Goal: Task Accomplishment & Management: Complete application form

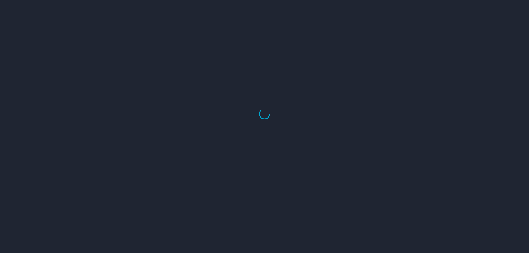
select select "US"
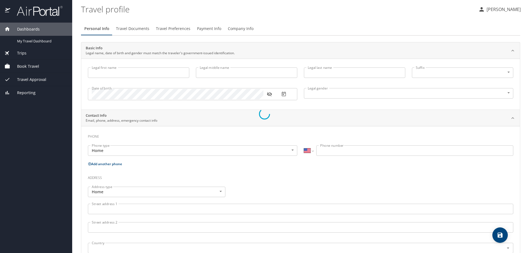
type input "Ryne"
type input "Trosclair"
type input "Male"
select select "US"
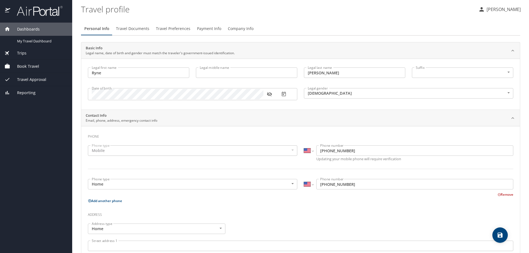
click at [36, 70] on div "Book Travel" at bounding box center [36, 66] width 72 height 13
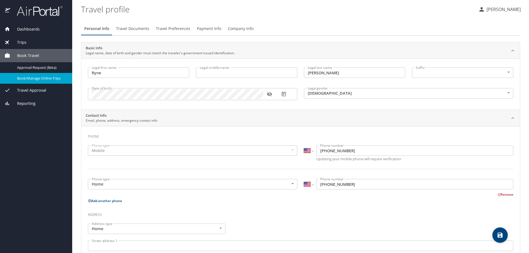
click at [31, 74] on link "Book/Manage Online Trips" at bounding box center [36, 78] width 72 height 11
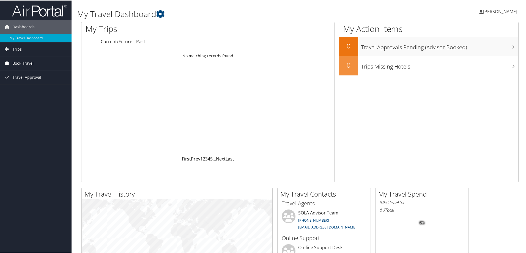
click at [30, 63] on span "Book Travel" at bounding box center [22, 63] width 21 height 14
click at [20, 74] on link "Agent Booking Request" at bounding box center [36, 74] width 72 height 8
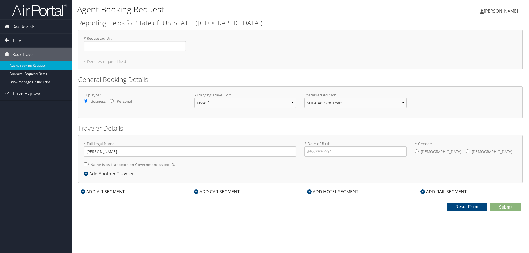
click at [220, 97] on label "Arranging Travel For:" at bounding box center [245, 95] width 102 height 6
click at [221, 99] on select "Myself Another Traveler Guest Traveler" at bounding box center [245, 103] width 102 height 10
select select "another"
click at [194, 98] on select "Myself Another Traveler Guest Traveler" at bounding box center [245, 103] width 102 height 10
click at [161, 149] on input "* Full Legal Name" at bounding box center [190, 151] width 212 height 10
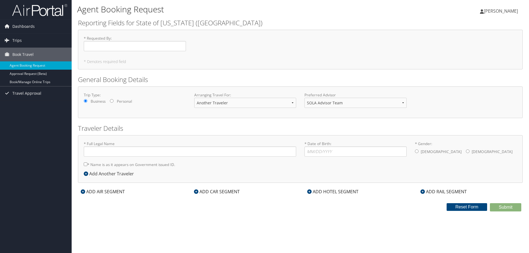
click at [227, 167] on div "* Full Legal Name * Name is as it appears on Government issued ID. Required" at bounding box center [190, 155] width 221 height 29
click at [327, 101] on select "SOLA Advisor Team" at bounding box center [355, 103] width 102 height 10
click at [269, 64] on div "* Requested By : Required * Denotes required field" at bounding box center [300, 50] width 444 height 40
click at [14, 70] on link "Approval Request (Beta)" at bounding box center [36, 74] width 72 height 8
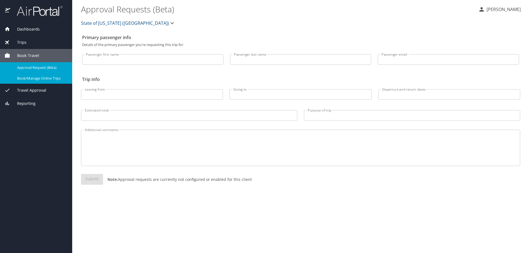
click at [42, 77] on span "Book/Manage Online Trips" at bounding box center [41, 78] width 48 height 5
